Goal: Information Seeking & Learning: Learn about a topic

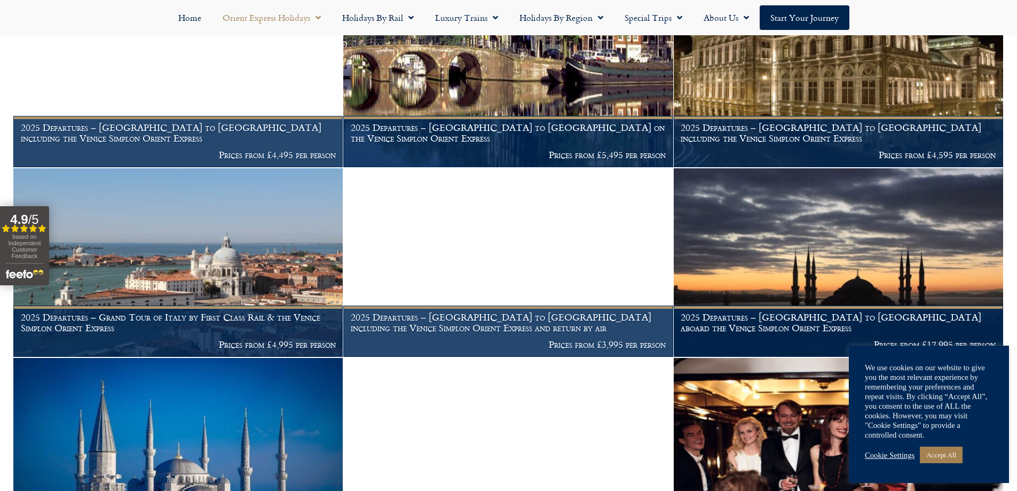
scroll to position [1015, 0]
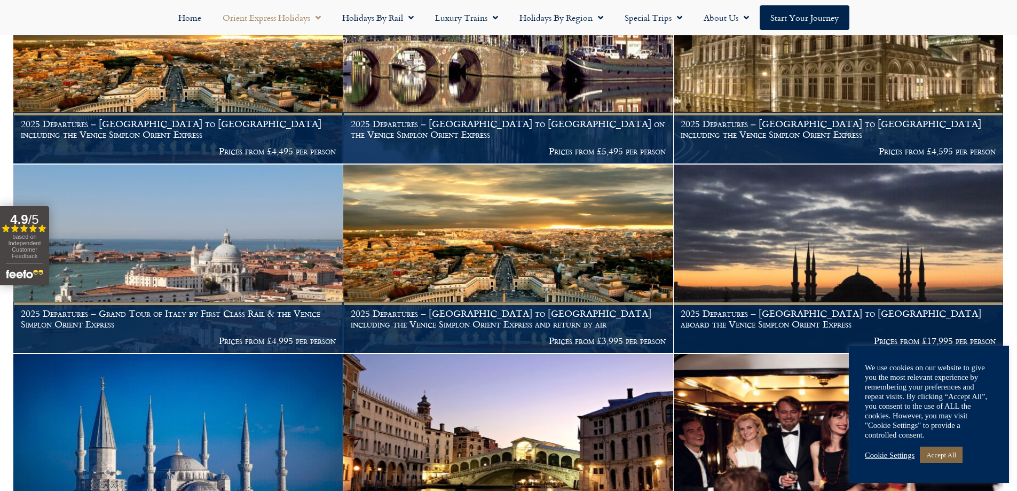
click at [945, 453] on link "Accept All" at bounding box center [941, 454] width 43 height 17
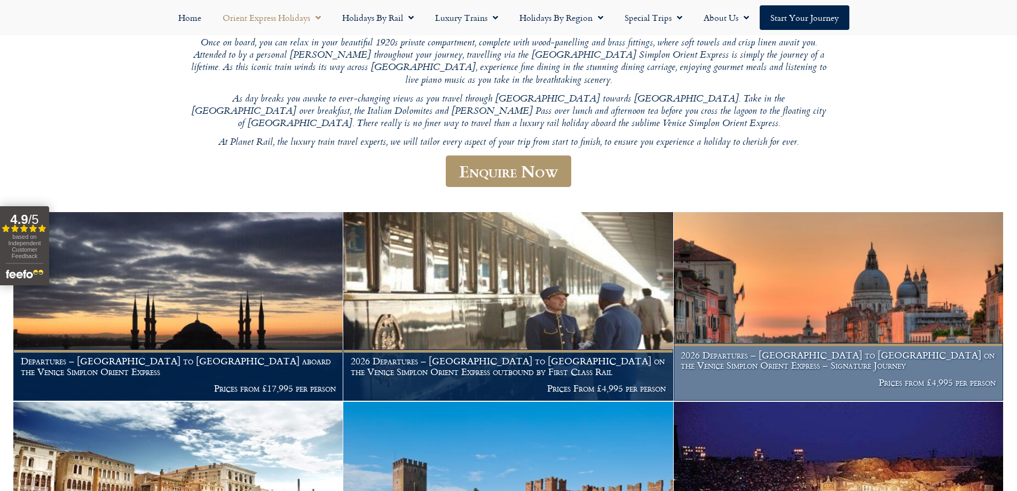
scroll to position [262, 0]
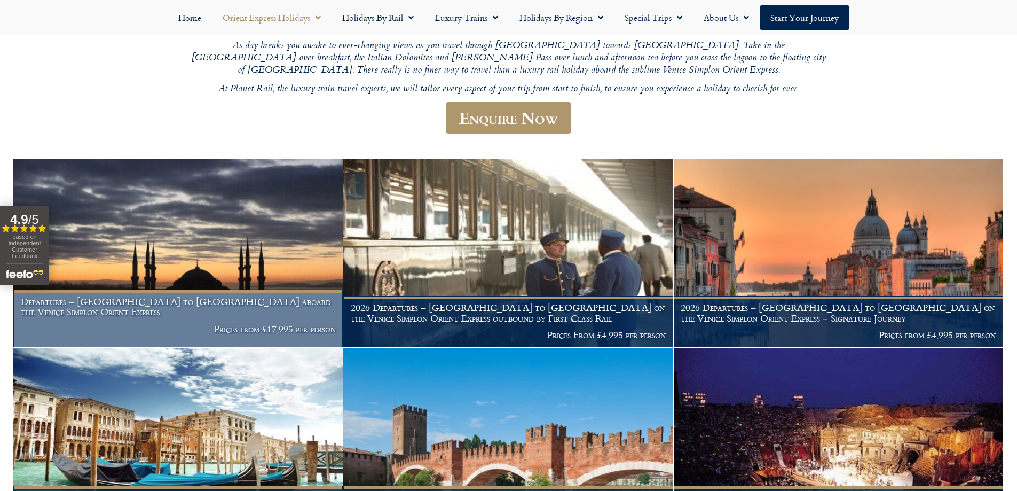
click at [241, 324] on p "Prices from £17,995 per person" at bounding box center [178, 329] width 315 height 11
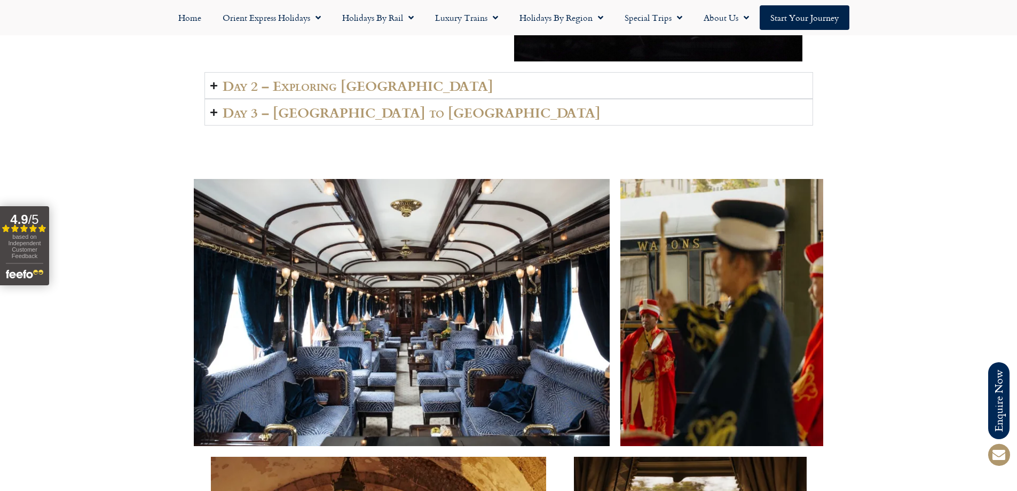
scroll to position [1815, 0]
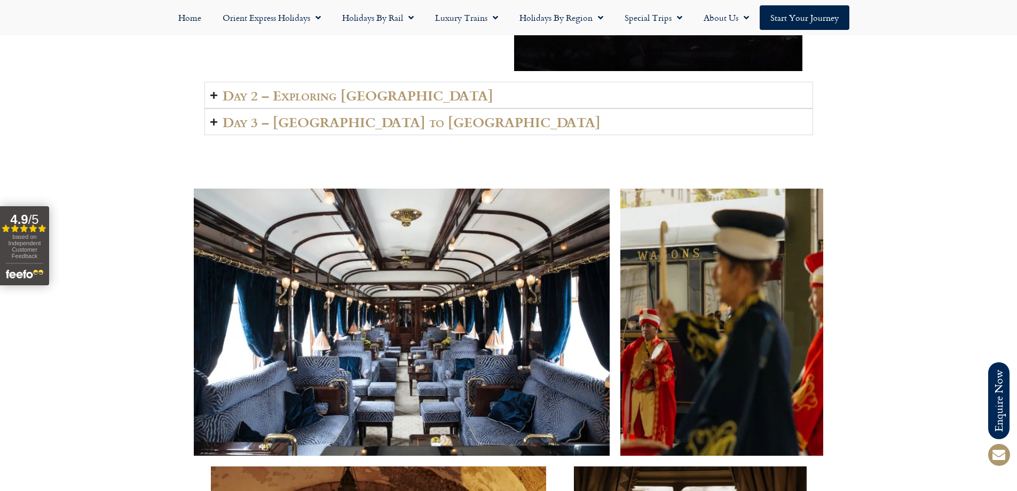
click at [218, 122] on summary "Day 3 – Budapest to Bucharest" at bounding box center [509, 121] width 609 height 27
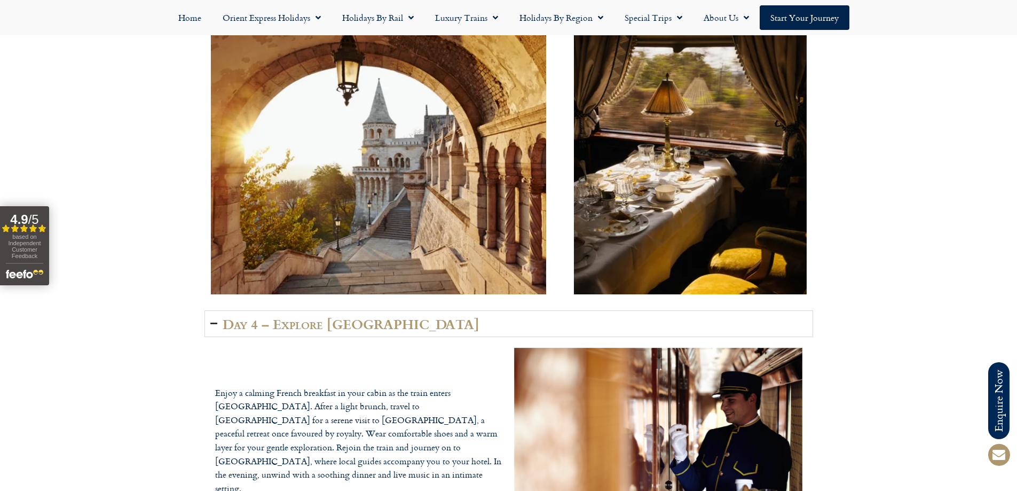
scroll to position [2456, 0]
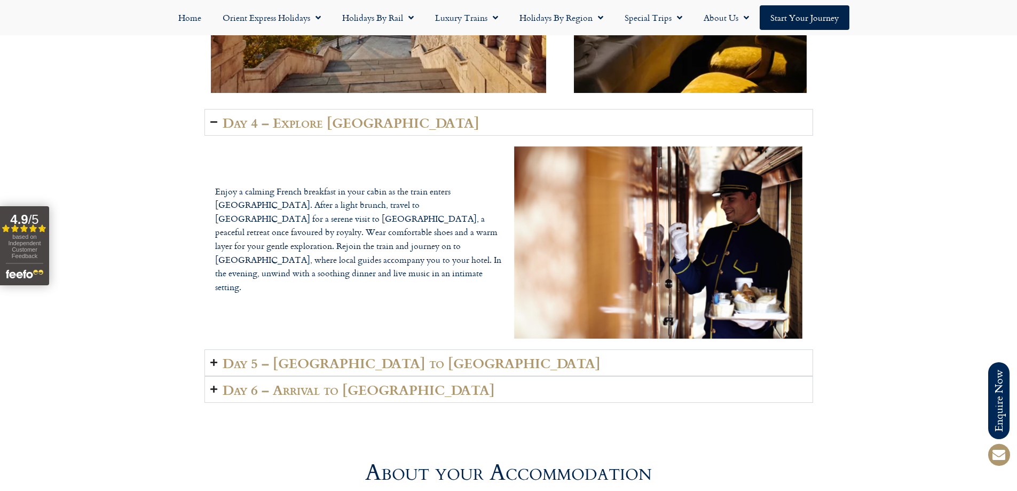
click at [339, 366] on h2 "Day 5 – Bulgaria to Istanbul" at bounding box center [412, 362] width 378 height 15
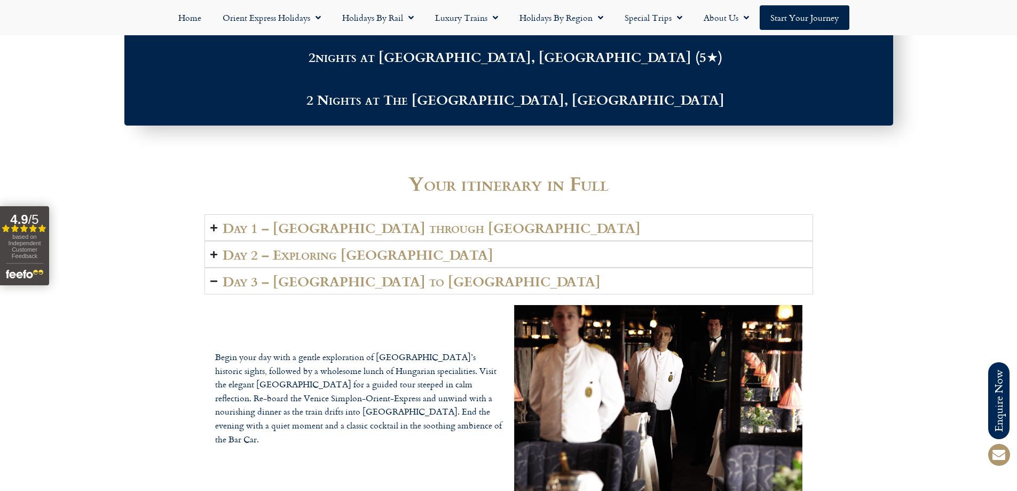
scroll to position [1442, 0]
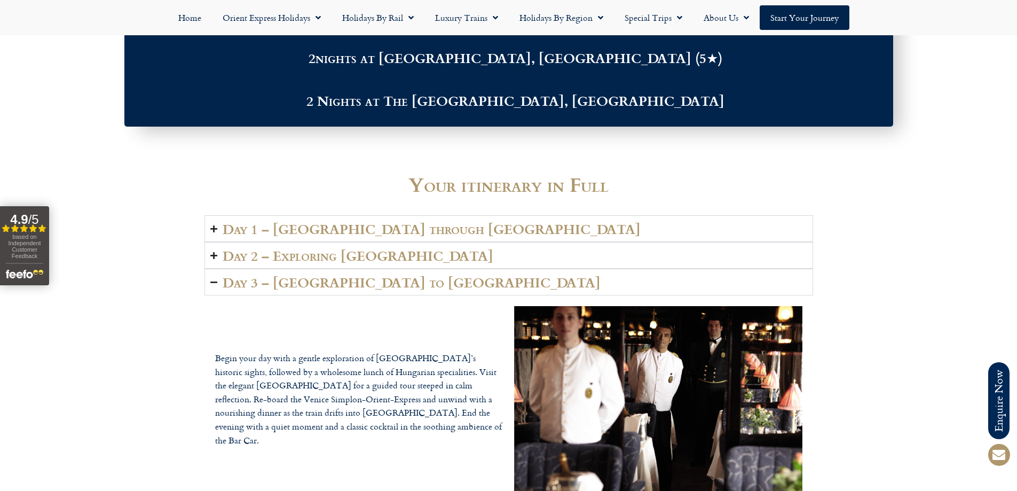
click at [354, 231] on h2 "Day 1 – Paris through Germany" at bounding box center [432, 228] width 418 height 15
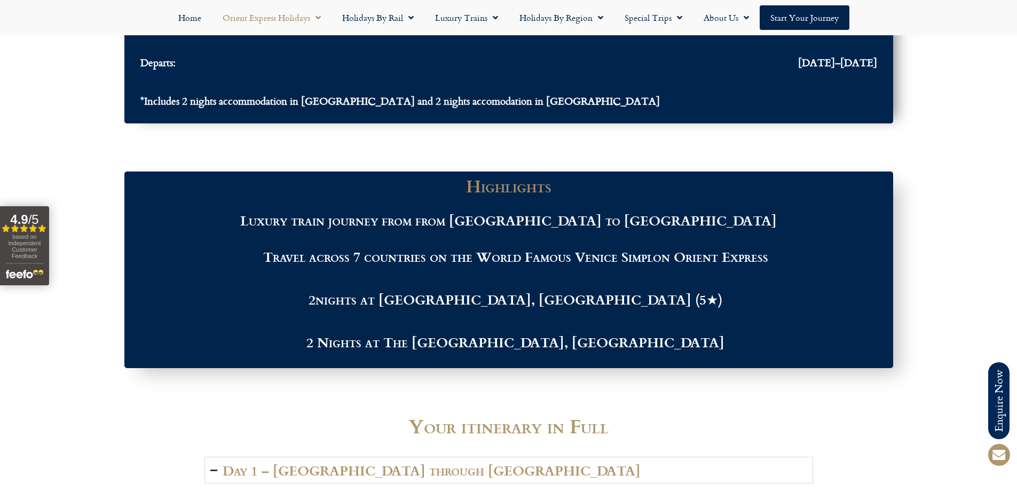
scroll to position [1015, 0]
